Goal: Information Seeking & Learning: Learn about a topic

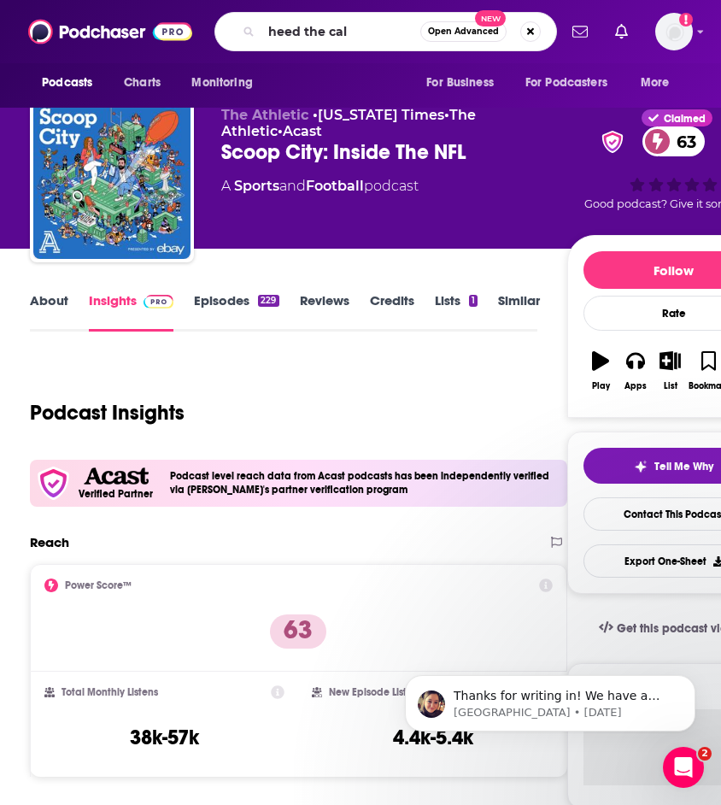
type input "heed the call"
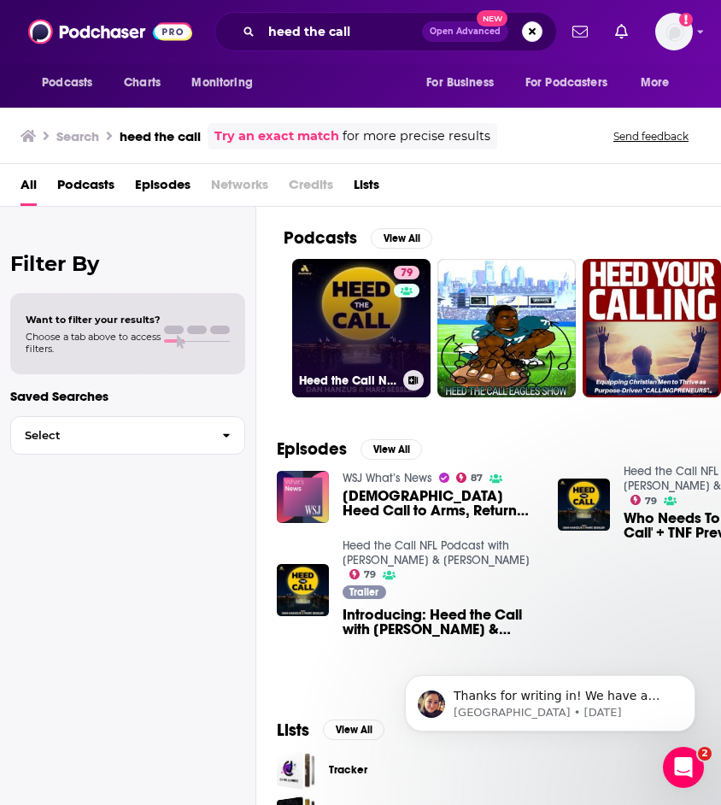
click at [374, 306] on link "79 Heed the Call NFL Podcast with [PERSON_NAME] & [PERSON_NAME]" at bounding box center [361, 328] width 138 height 138
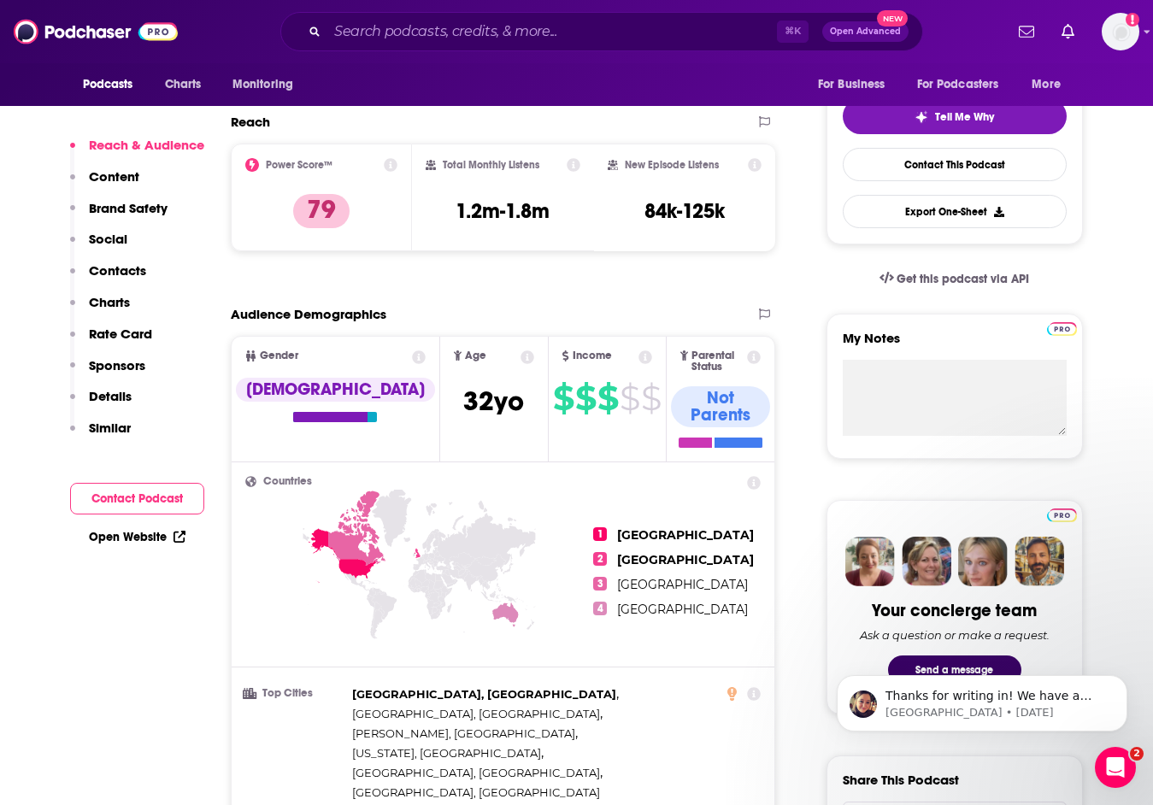
scroll to position [381, 0]
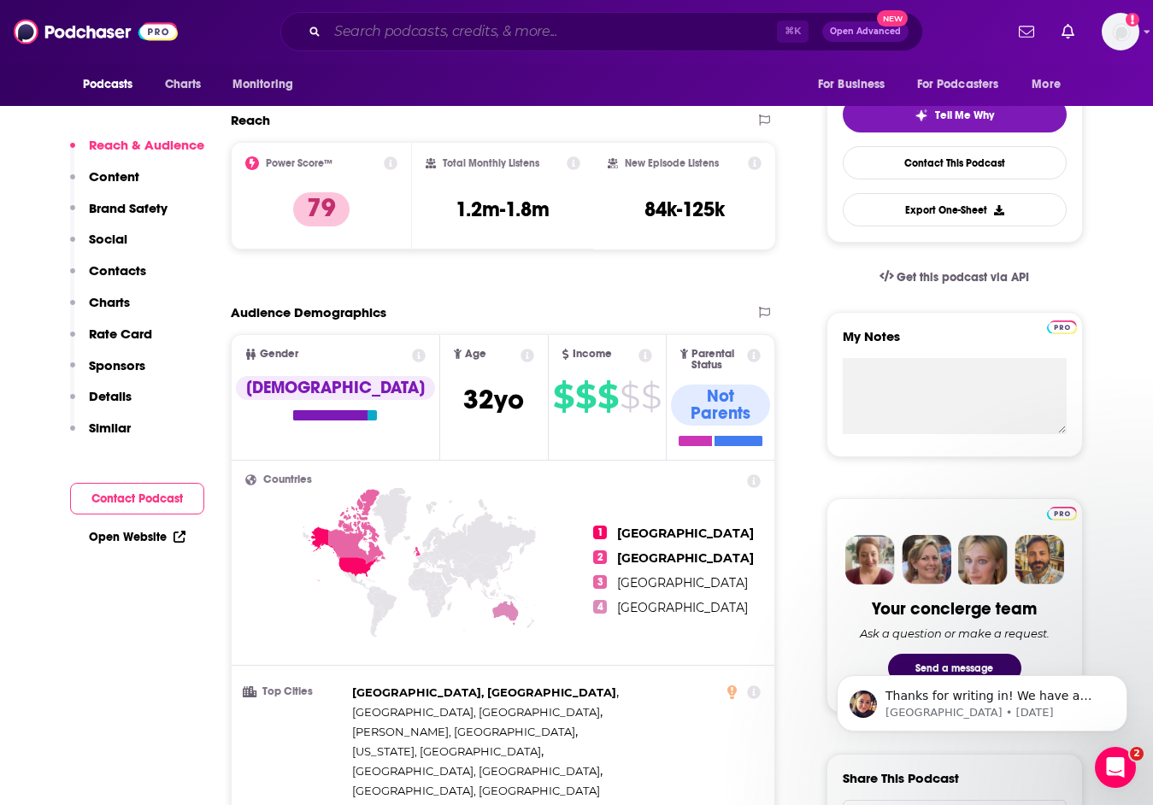
click at [515, 35] on input "Search podcasts, credits, & more..." at bounding box center [552, 31] width 450 height 27
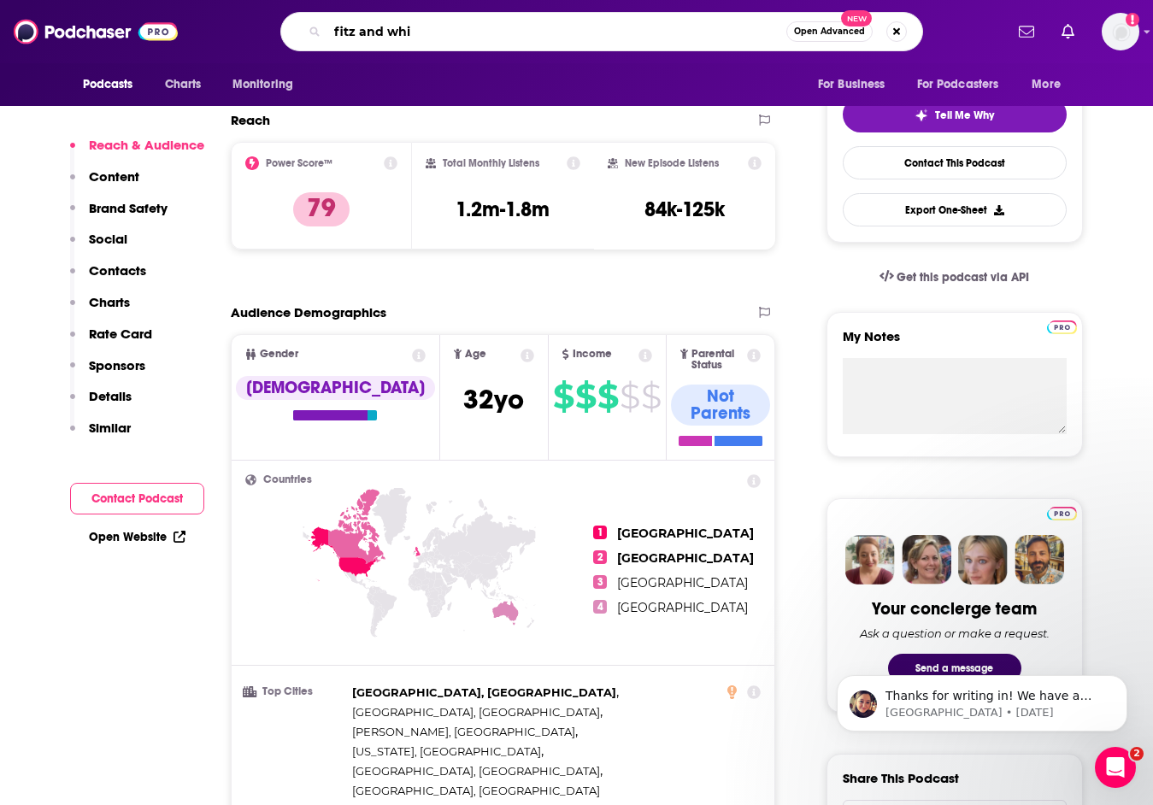
type input "fitz and whit"
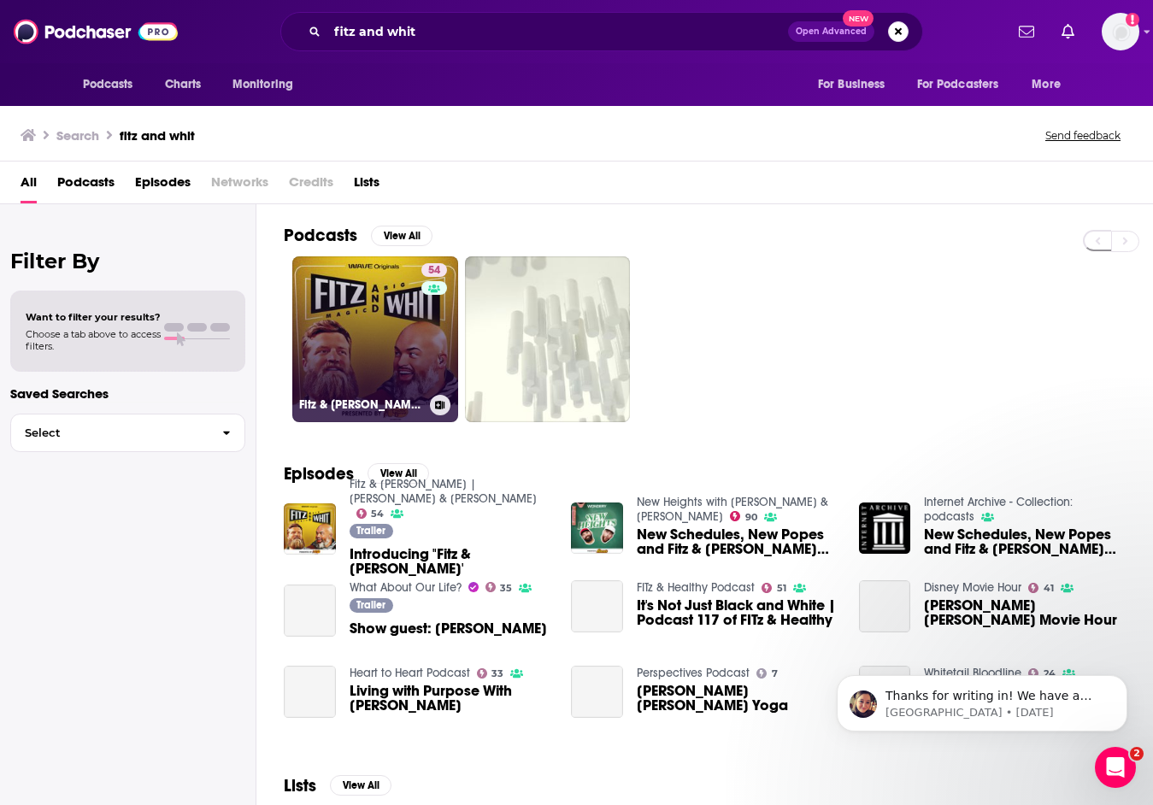
click at [352, 356] on link "54 Fitz & [PERSON_NAME] | [PERSON_NAME] & [PERSON_NAME]" at bounding box center [375, 339] width 166 height 166
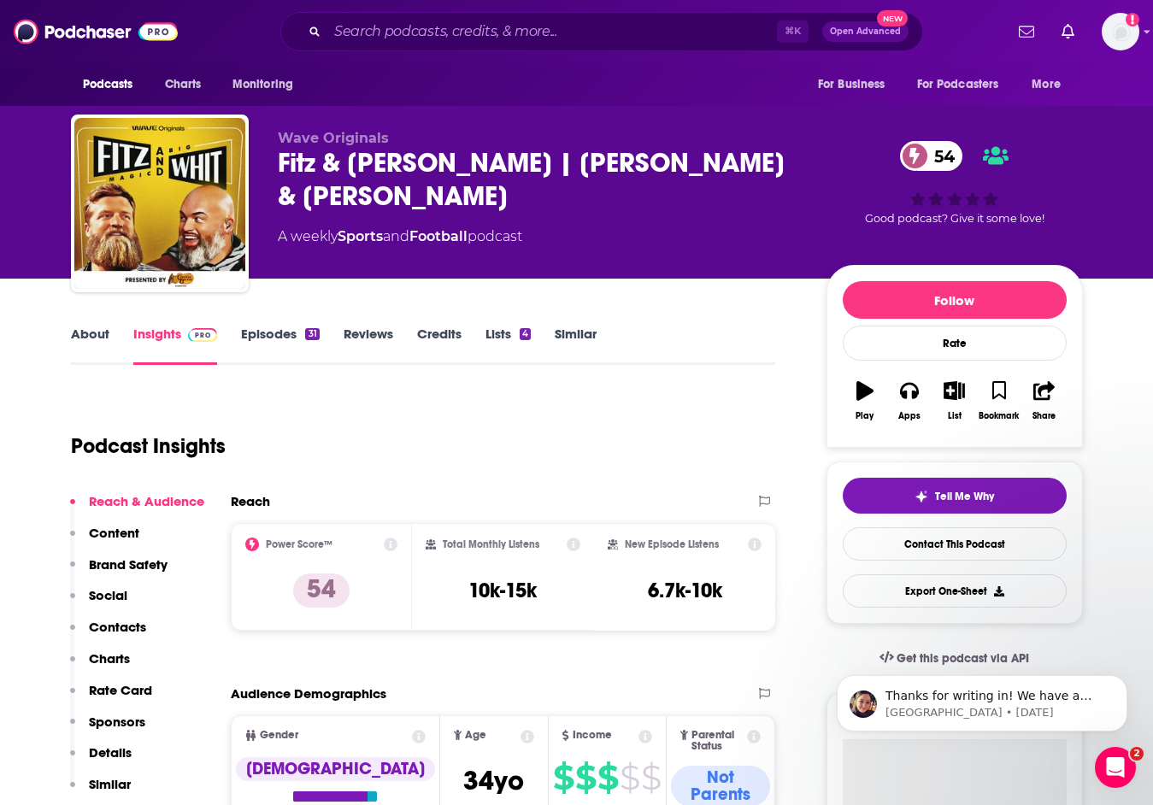
click at [270, 326] on link "Episodes 31" at bounding box center [280, 345] width 78 height 39
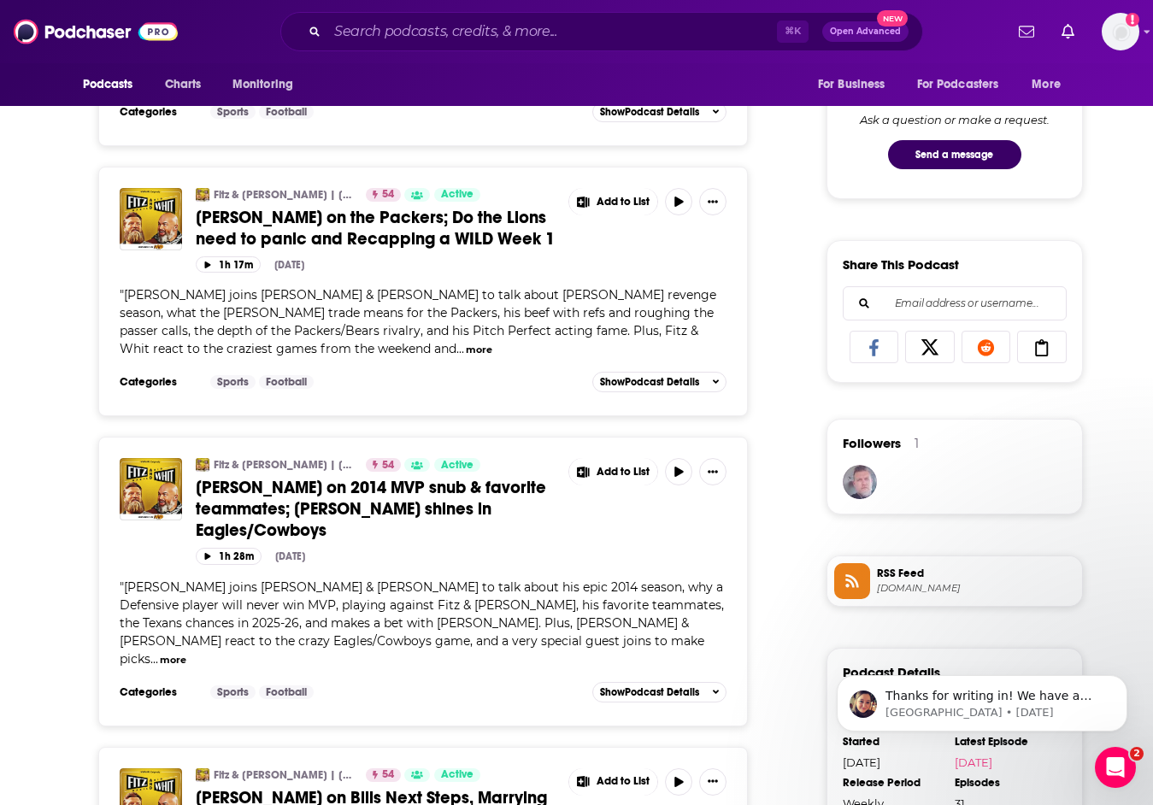
scroll to position [906, 0]
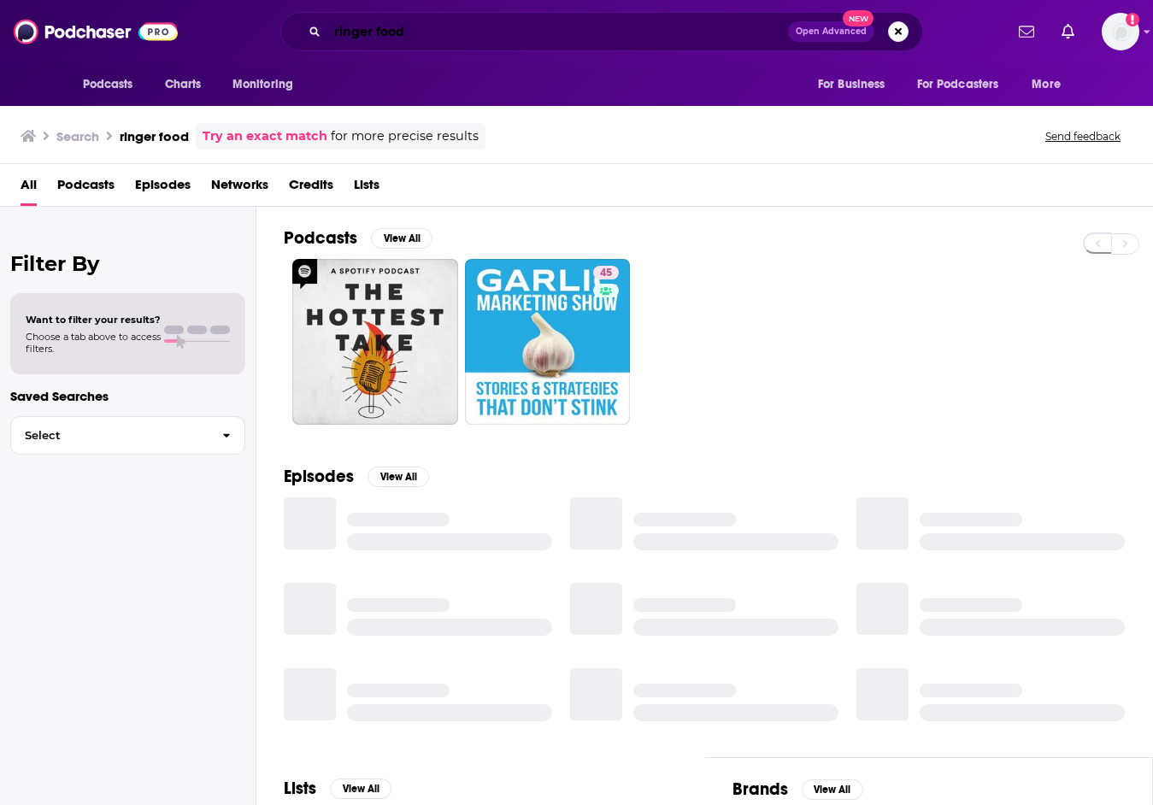
click at [416, 34] on input "ringer food" at bounding box center [557, 31] width 461 height 27
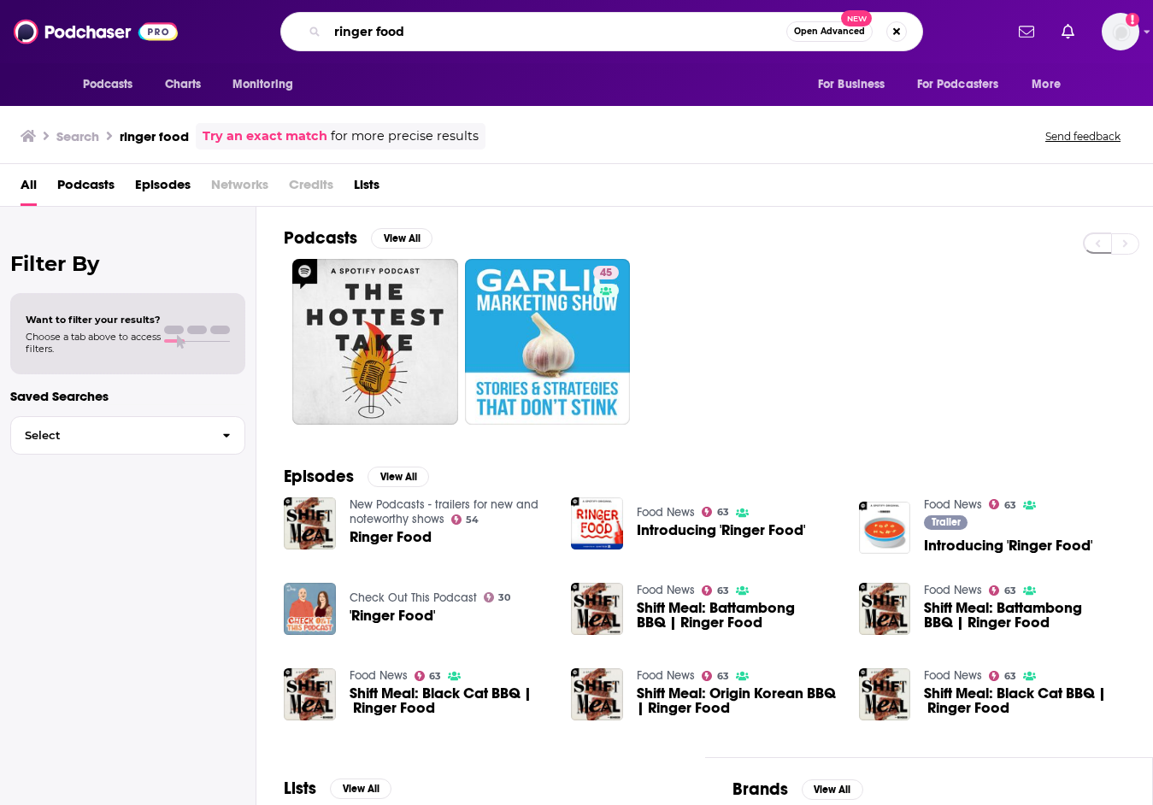
click at [416, 34] on input "ringer food" at bounding box center [556, 31] width 459 height 27
type input "[PERSON_NAME]"
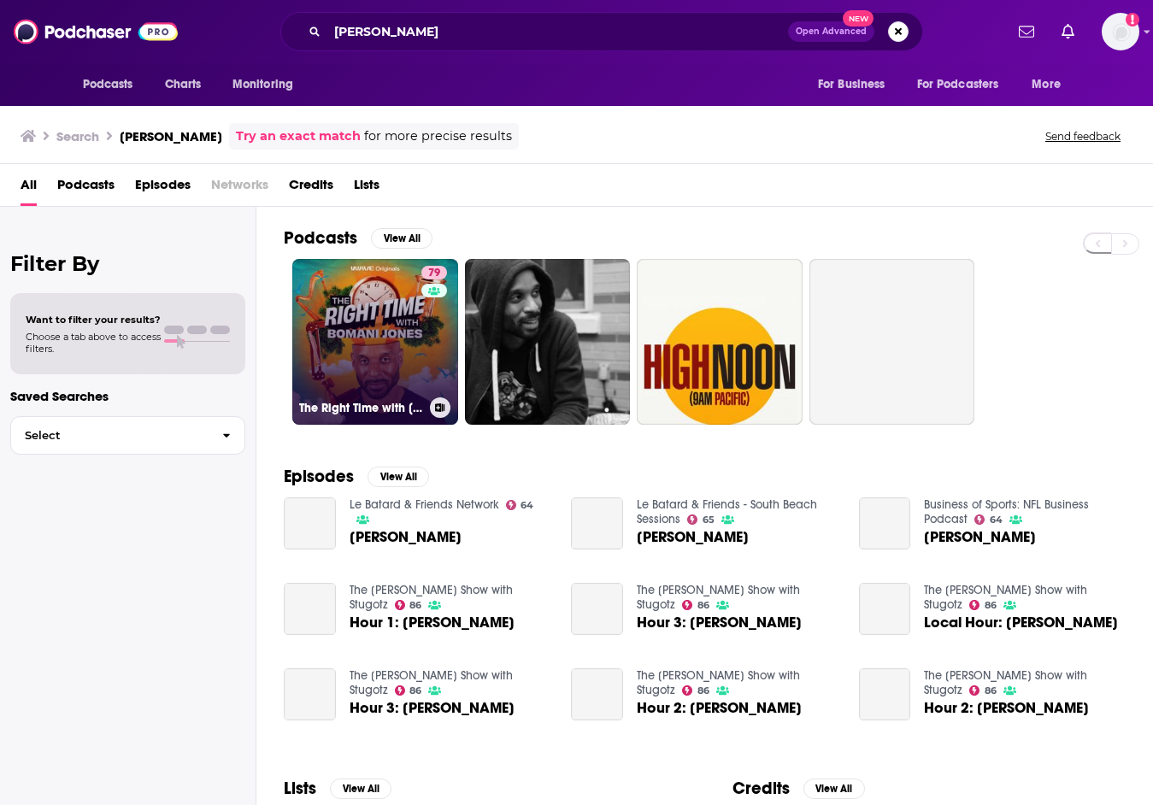
click at [357, 309] on link "79 The Right Time with Bomani Jones" at bounding box center [375, 342] width 166 height 166
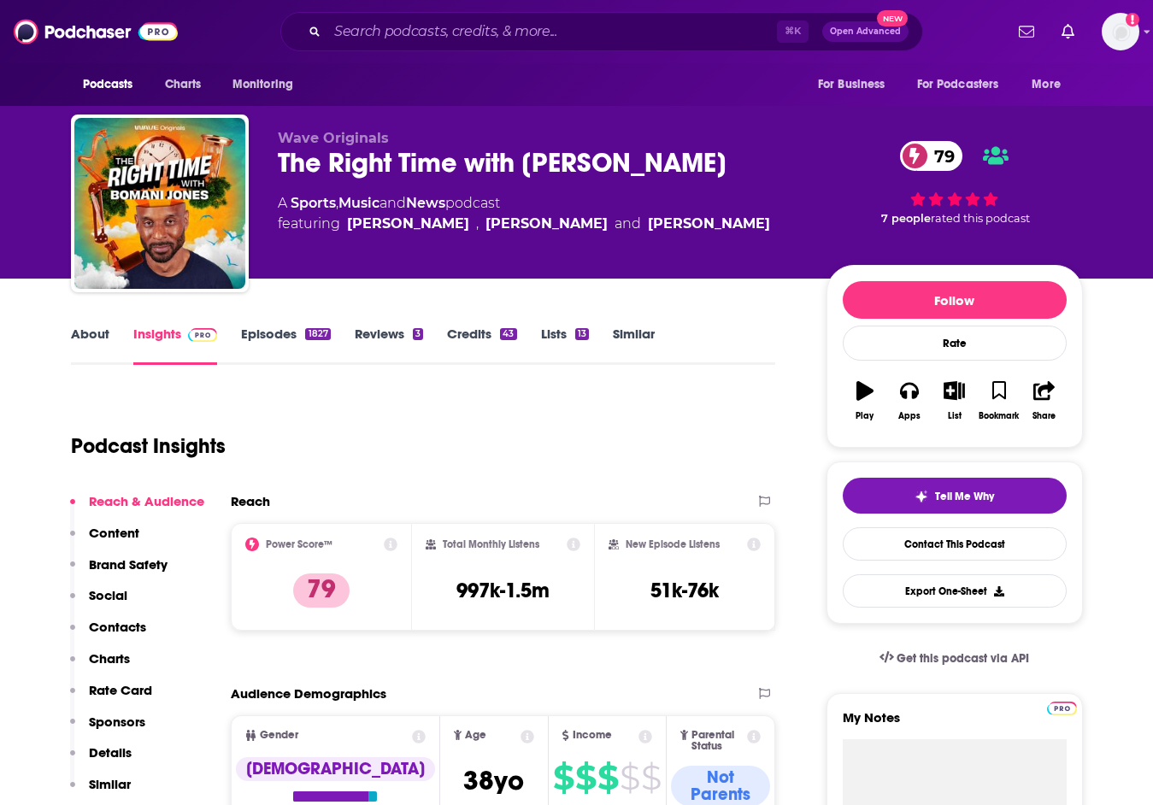
click at [271, 337] on link "Episodes 1827" at bounding box center [285, 345] width 89 height 39
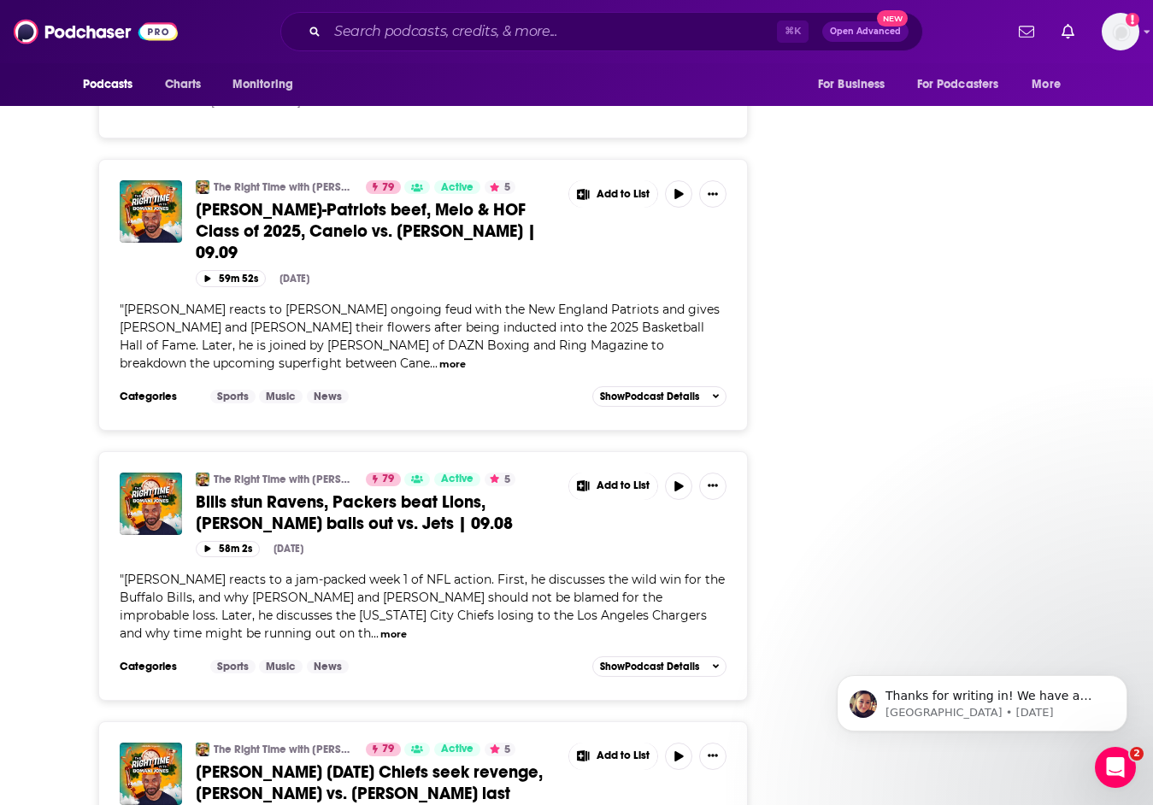
scroll to position [3071, 0]
